Goal: Navigation & Orientation: Understand site structure

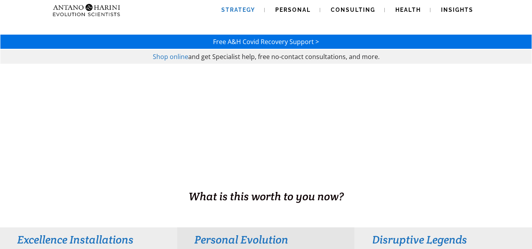
click at [242, 9] on span "Strategy" at bounding box center [238, 10] width 34 height 6
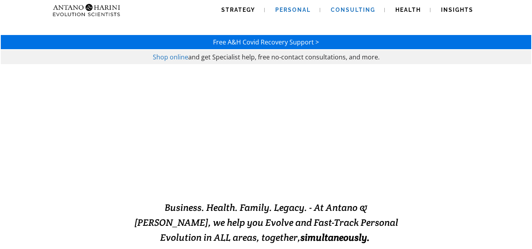
click at [340, 6] on link "Consulting" at bounding box center [352, 10] width 63 height 20
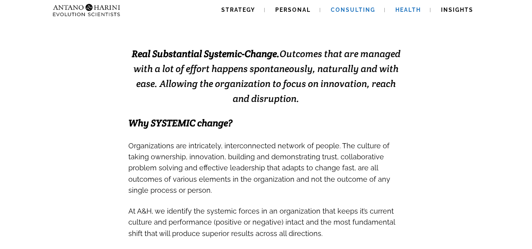
scroll to position [191, 0]
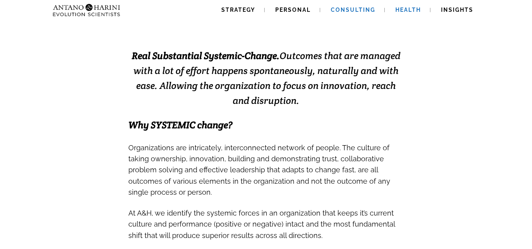
click at [411, 11] on span "Health" at bounding box center [408, 10] width 26 height 6
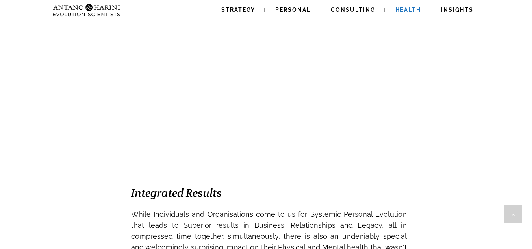
scroll to position [465, 0]
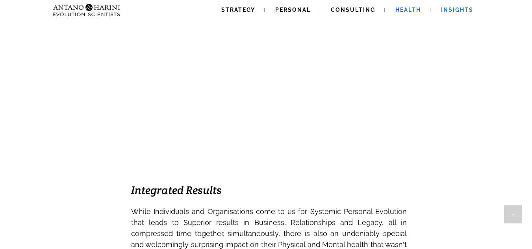
click at [453, 13] on span "Insights" at bounding box center [457, 10] width 32 height 6
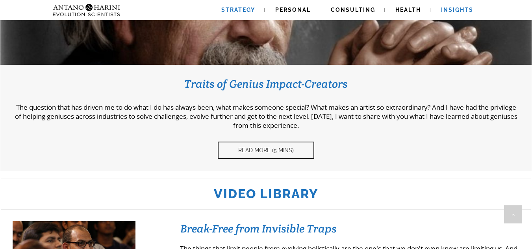
click at [226, 7] on span "Strategy" at bounding box center [238, 10] width 34 height 6
